Goal: Register for event/course

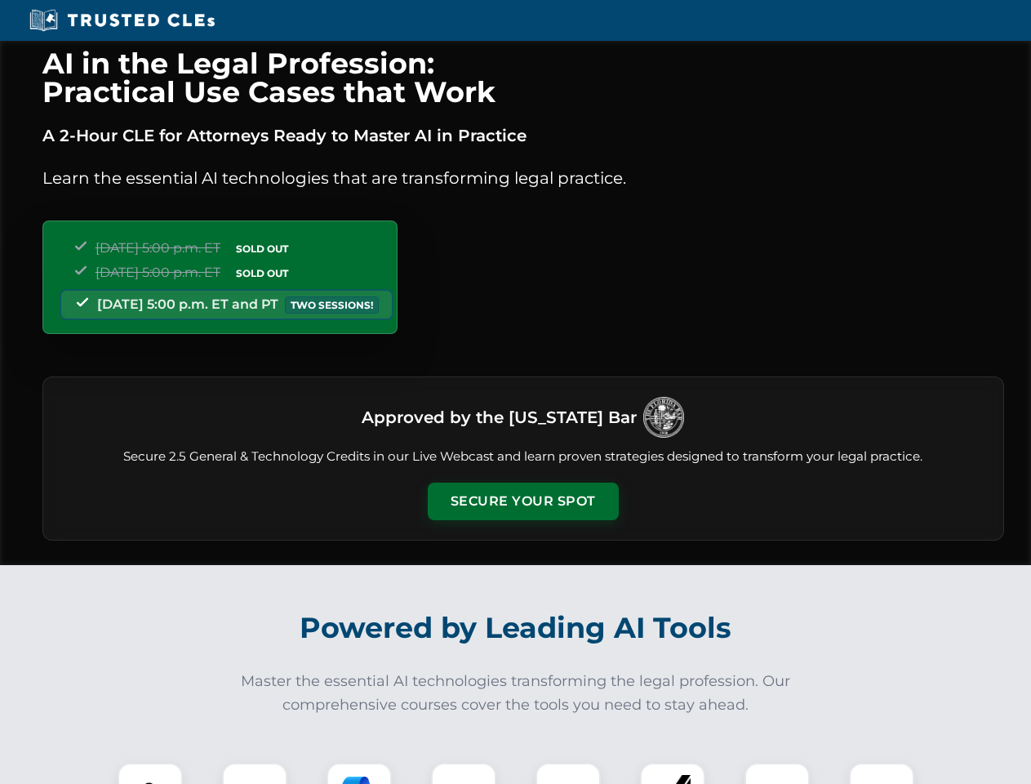
click at [523, 501] on button "Secure Your Spot" at bounding box center [523, 502] width 191 height 38
click at [150, 773] on img at bounding box center [150, 795] width 47 height 47
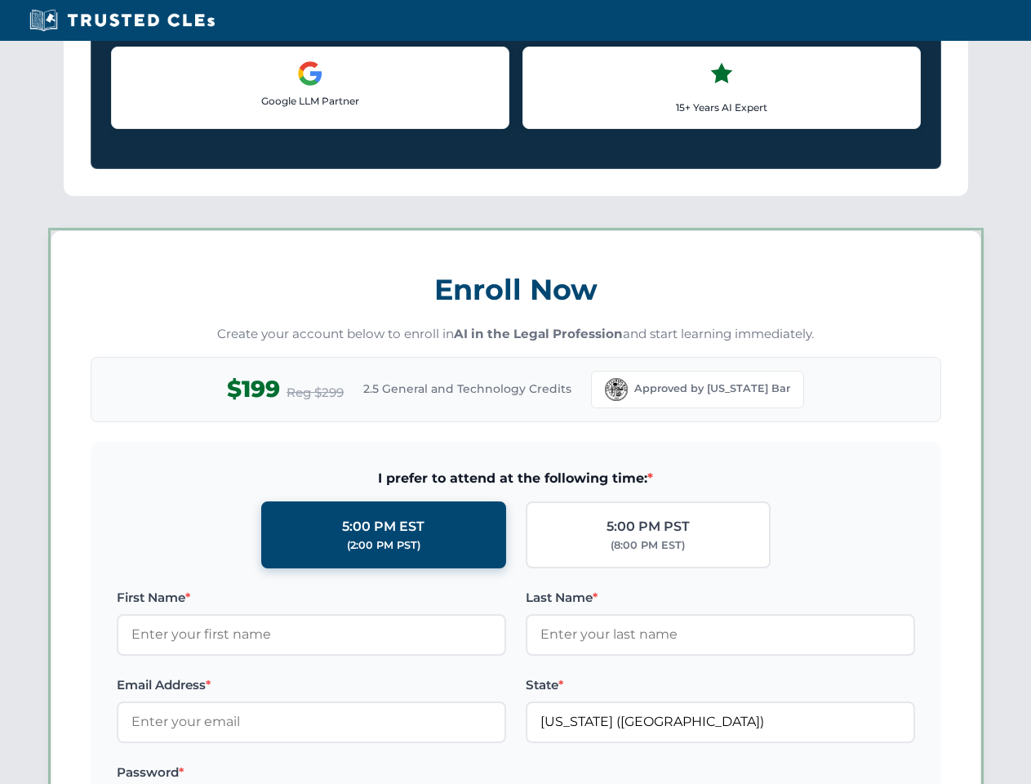
click at [359, 773] on label "Password *" at bounding box center [311, 773] width 389 height 20
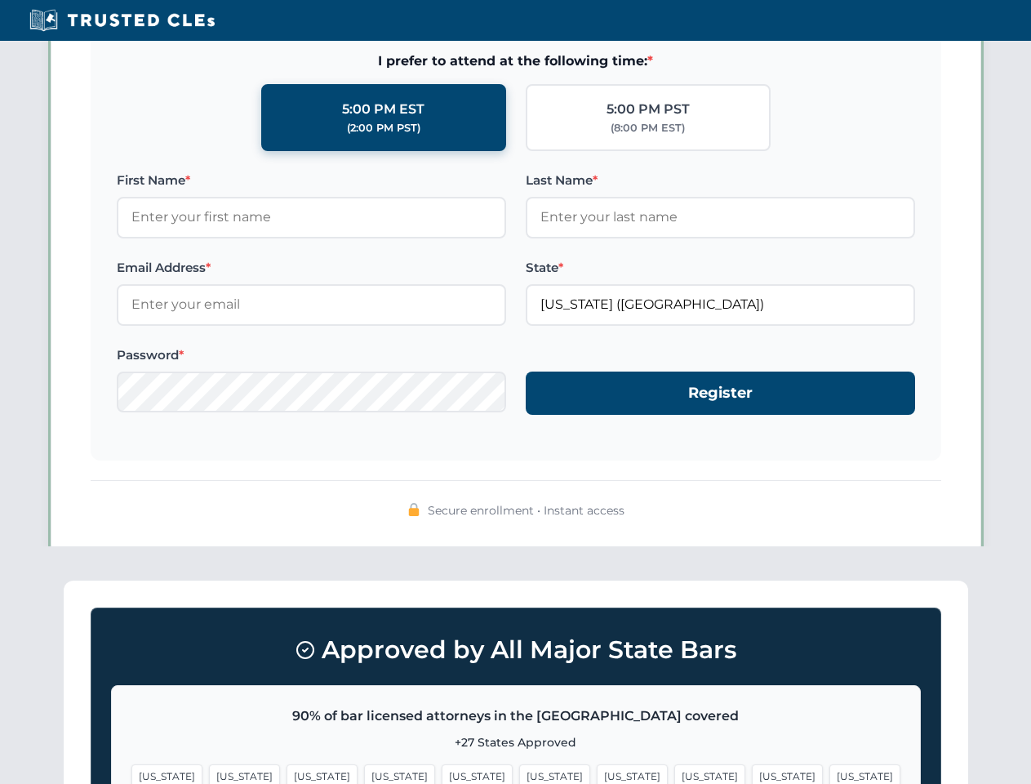
click at [752, 773] on span "[US_STATE]" at bounding box center [787, 776] width 71 height 24
